Goal: Task Accomplishment & Management: Manage account settings

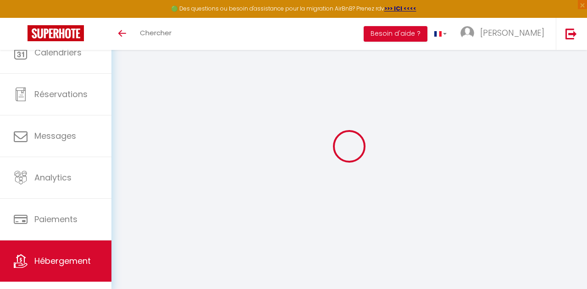
select select
type input "Villa Ici et Ailleurs"
type input "11 rues des Saules"
type input "85360"
type input "La Tranche sur Mer"
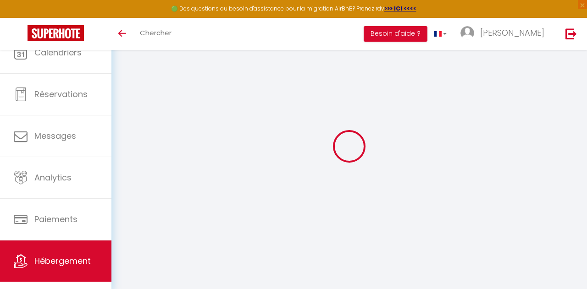
select select "75"
type input "98407041700014"
type input ""Ici, c'est autre chose que loin, c'est Ailleurs". [PERSON_NAME]"
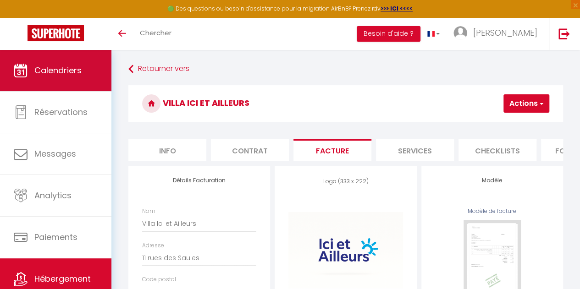
click at [61, 74] on span "Calendriers" at bounding box center [57, 70] width 47 height 11
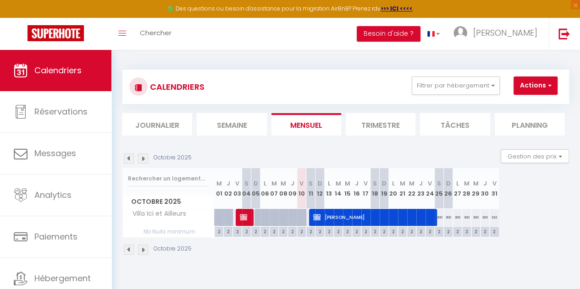
click at [378, 126] on li "Trimestre" at bounding box center [381, 124] width 70 height 22
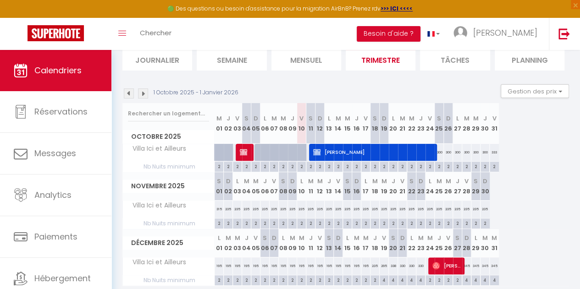
scroll to position [63, 0]
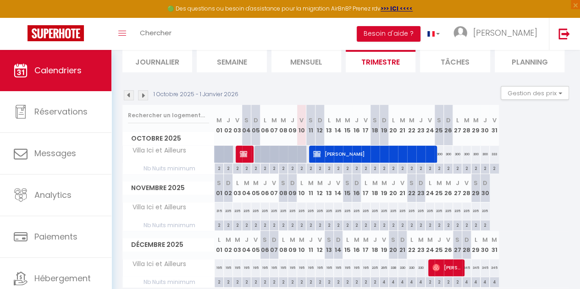
click at [138, 95] on img at bounding box center [143, 95] width 10 height 10
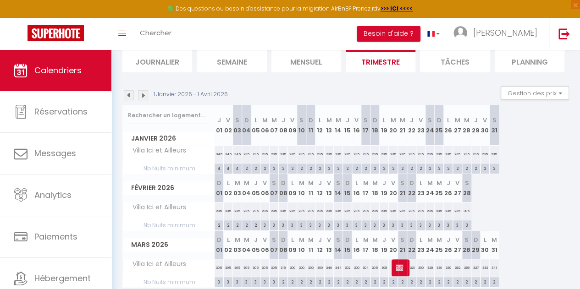
click at [143, 93] on img at bounding box center [143, 95] width 10 height 10
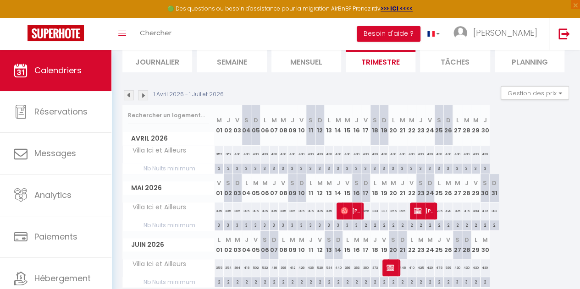
click at [218, 205] on div "305" at bounding box center [219, 211] width 9 height 17
type input "305"
type input "Ven 01 Mai 2026"
type input "[PERSON_NAME] 02 Mai 2026"
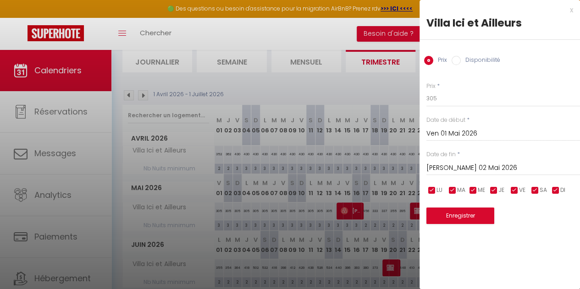
click at [571, 11] on div "x" at bounding box center [496, 10] width 154 height 11
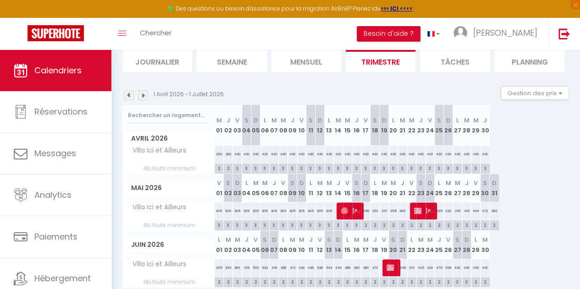
click at [486, 130] on th "J 30" at bounding box center [484, 125] width 9 height 41
click at [484, 130] on th "J 30" at bounding box center [484, 125] width 9 height 41
click at [483, 122] on abbr "J" at bounding box center [485, 120] width 4 height 9
click at [484, 130] on th "J 30" at bounding box center [484, 125] width 9 height 41
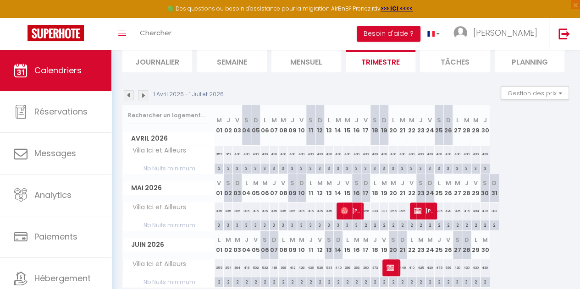
click at [484, 130] on th "J 30" at bounding box center [484, 125] width 9 height 41
click at [485, 130] on th "J 30" at bounding box center [484, 125] width 9 height 41
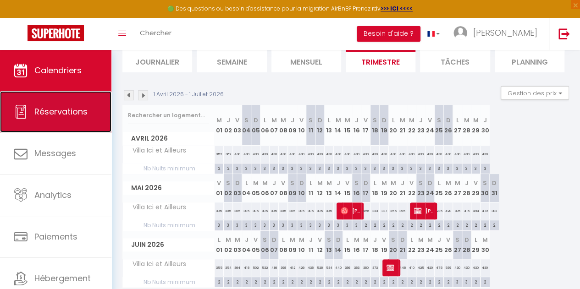
click at [81, 112] on span "Réservations" at bounding box center [60, 111] width 53 height 11
select select "not_cancelled"
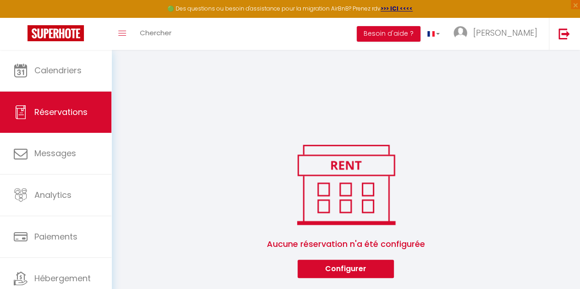
scroll to position [549, 0]
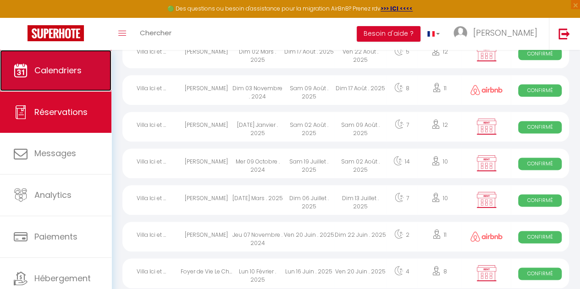
click at [72, 74] on span "Calendriers" at bounding box center [57, 70] width 47 height 11
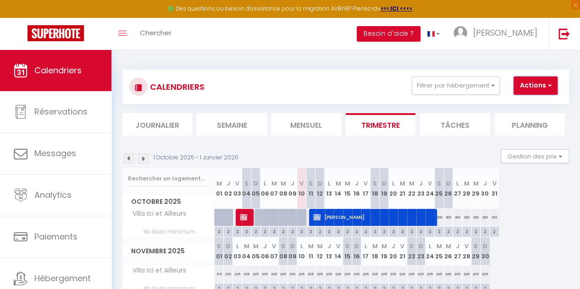
click at [545, 87] on span "button" at bounding box center [548, 85] width 6 height 9
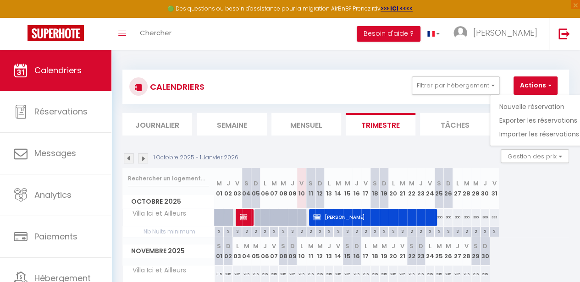
click at [360, 61] on div "CALENDRIERS Filtrer par hébergement Tous Villa Ici et Ailleurs Effacer Sauvegar…" at bounding box center [345, 219] width 446 height 317
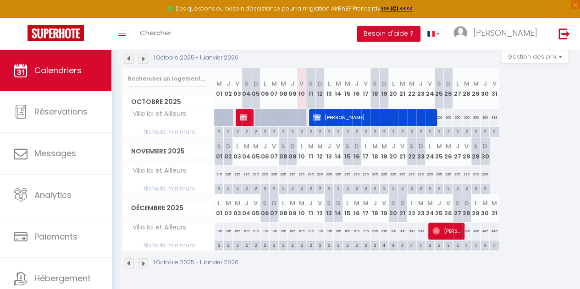
scroll to position [32, 0]
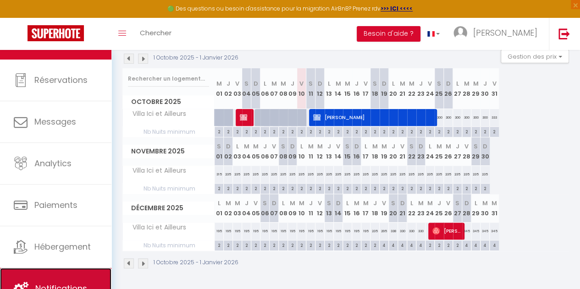
click at [59, 286] on span "Notifications" at bounding box center [61, 288] width 52 height 11
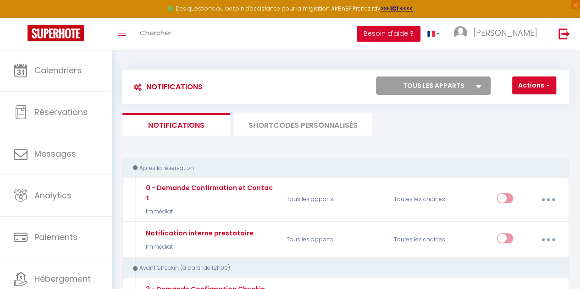
click at [420, 40] on button "Besoin d'aide ?" at bounding box center [389, 34] width 64 height 16
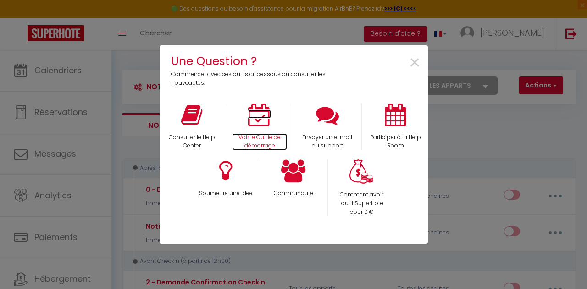
click at [259, 126] on icon at bounding box center [259, 115] width 23 height 23
